Goal: Find specific page/section: Find specific page/section

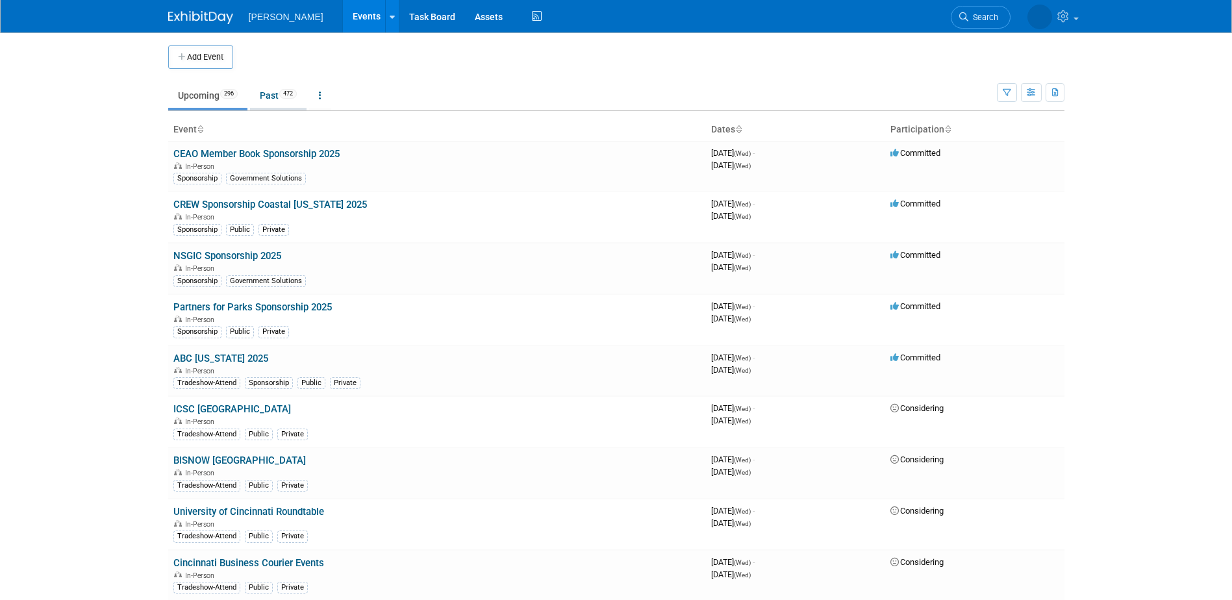
click at [268, 96] on link "Past 472" at bounding box center [278, 95] width 57 height 25
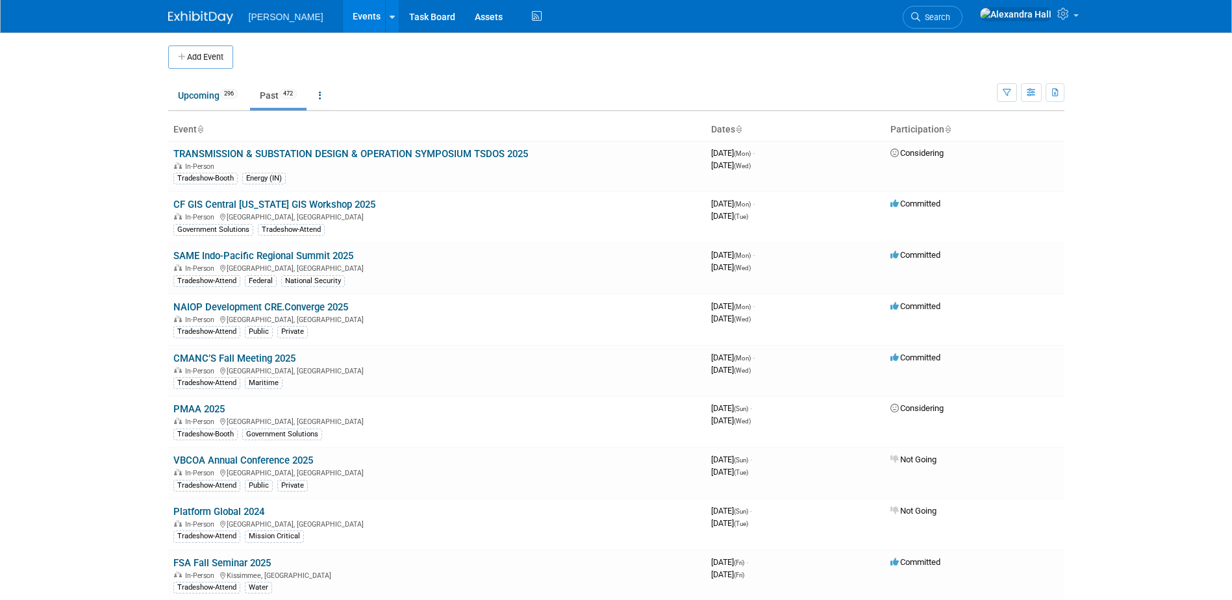
click at [1007, 96] on icon "button" at bounding box center [1007, 93] width 8 height 8
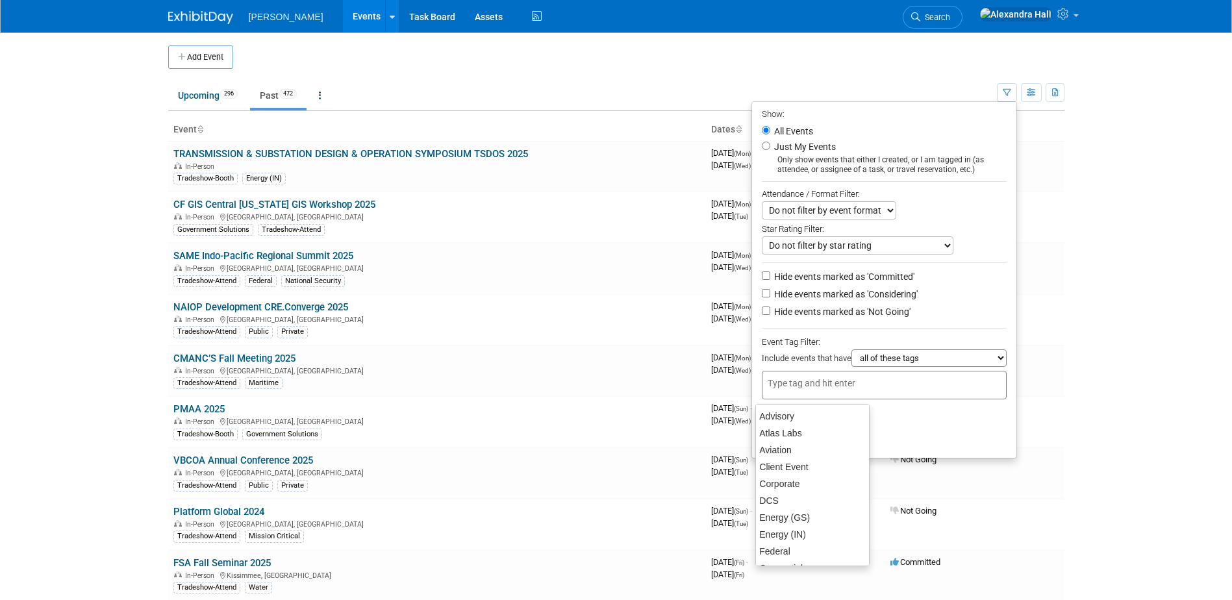
click at [815, 385] on input "text" at bounding box center [820, 383] width 104 height 13
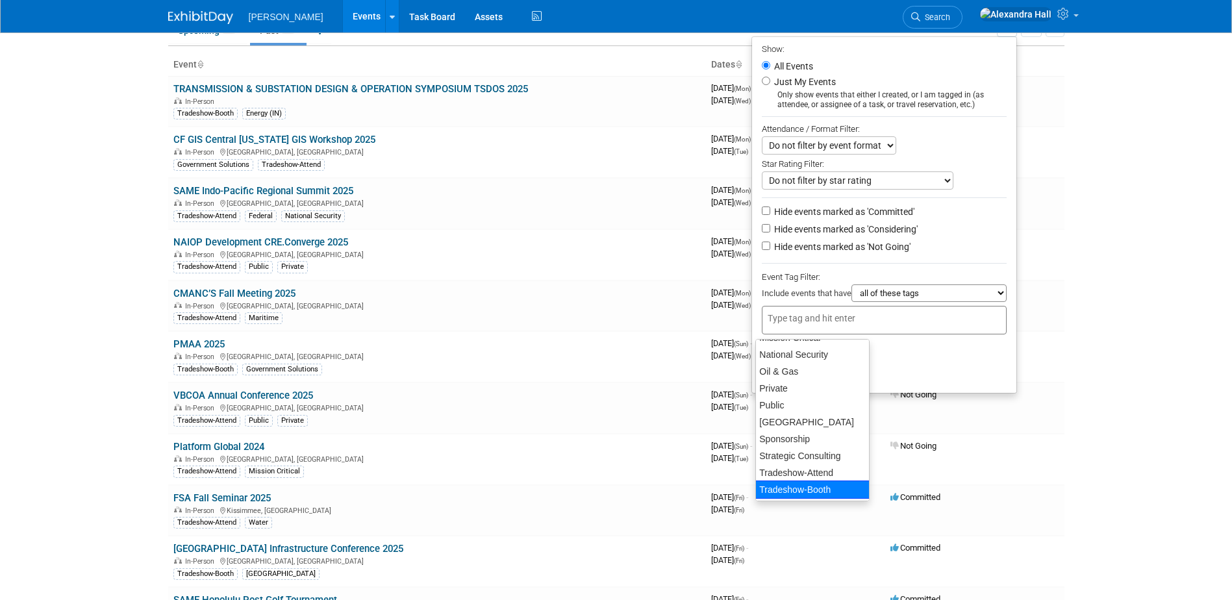
scroll to position [172, 0]
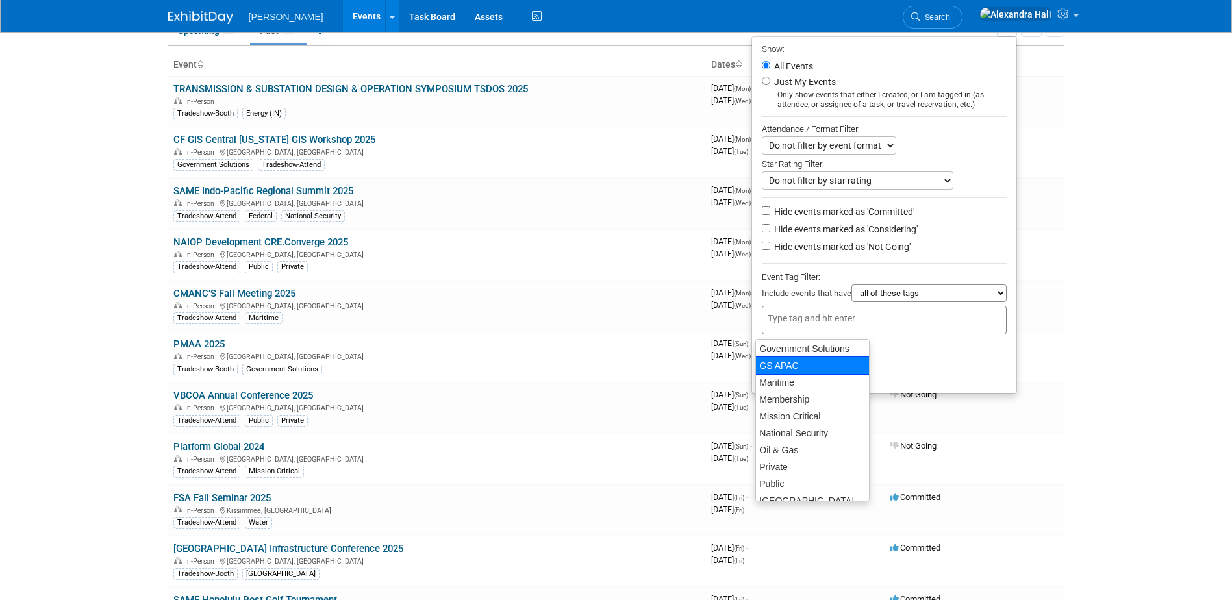
click at [796, 366] on div "GS APAC" at bounding box center [813, 366] width 114 height 18
type input "GS APAC"
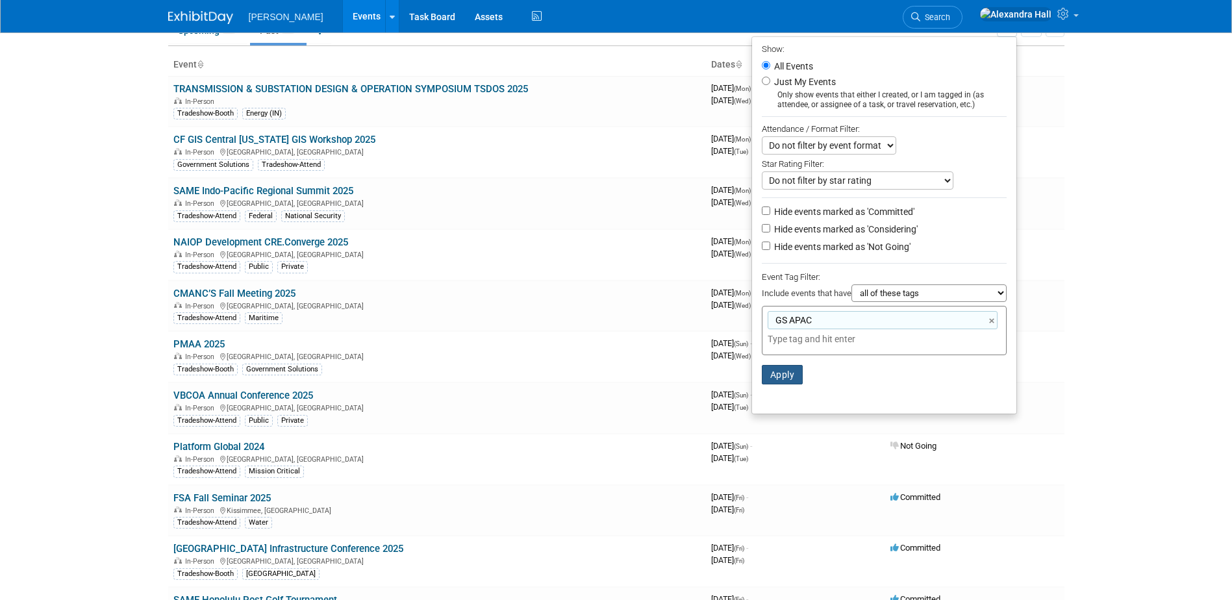
click at [785, 374] on button "Apply" at bounding box center [783, 374] width 42 height 19
